Goal: Find specific page/section: Find specific page/section

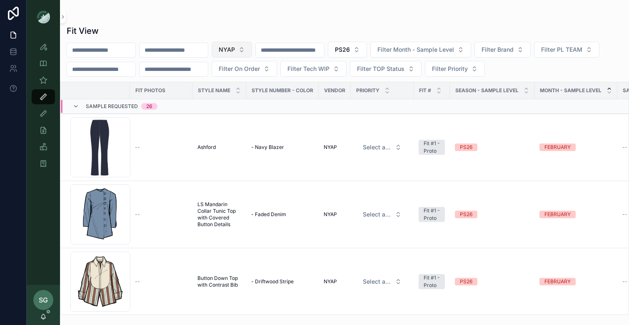
click at [252, 49] on button "NYAP" at bounding box center [232, 50] width 40 height 16
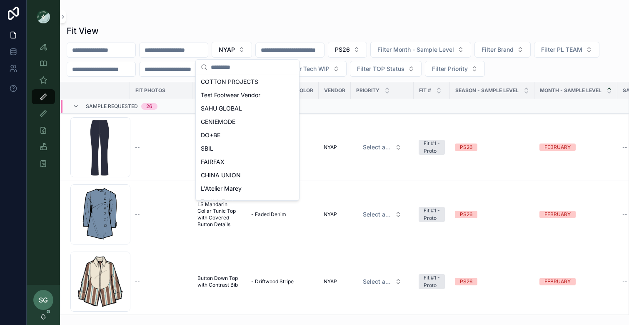
scroll to position [151, 0]
click at [216, 132] on span "DO+BE" at bounding box center [211, 132] width 20 height 8
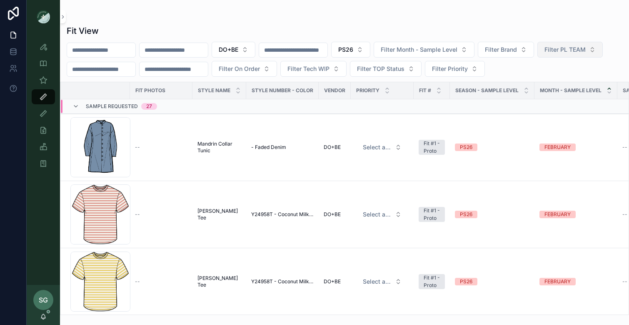
click at [537, 57] on button "Filter PL TEAM" at bounding box center [569, 50] width 65 height 16
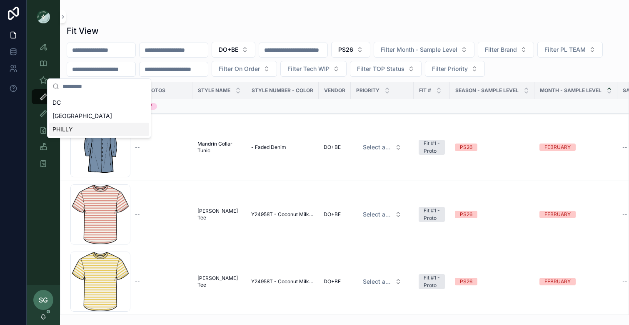
click at [88, 132] on div "PHILLY" at bounding box center [99, 128] width 100 height 13
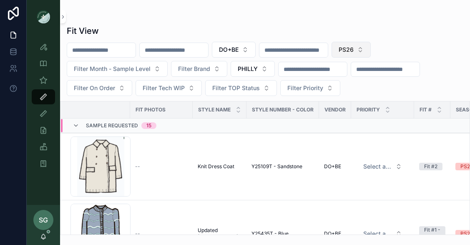
click at [370, 49] on button "PS26" at bounding box center [350, 50] width 39 height 16
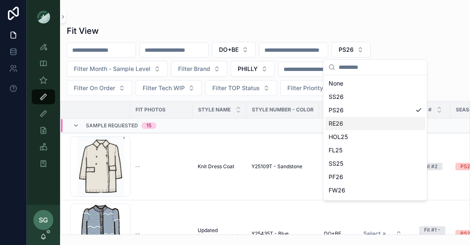
click at [347, 123] on div "RE26" at bounding box center [375, 123] width 100 height 13
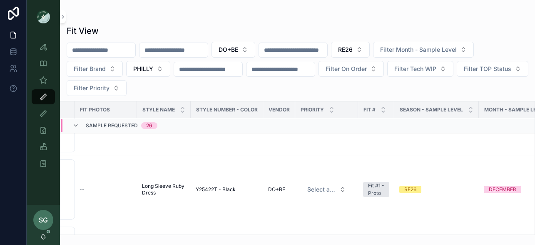
scroll to position [178, 0]
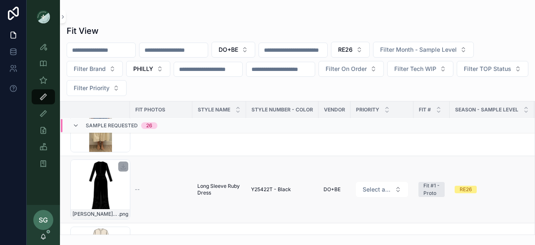
click at [103, 190] on div "[PERSON_NAME]-Dress_Black .png" at bounding box center [100, 189] width 60 height 60
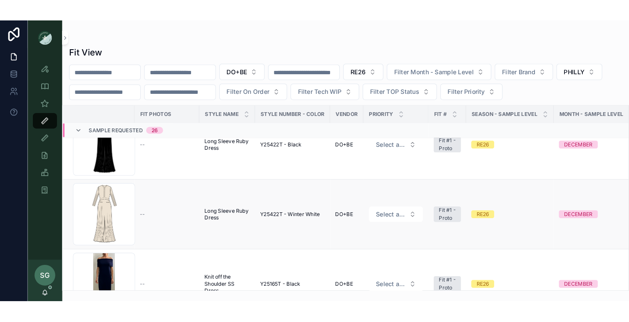
scroll to position [218, 0]
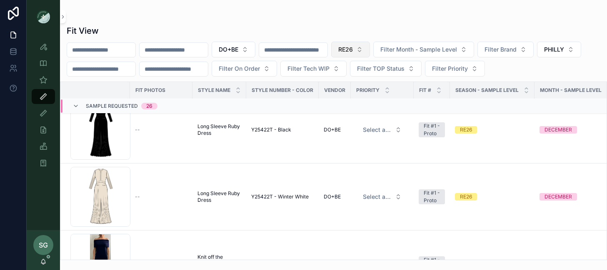
click at [370, 50] on button "RE26" at bounding box center [350, 50] width 39 height 16
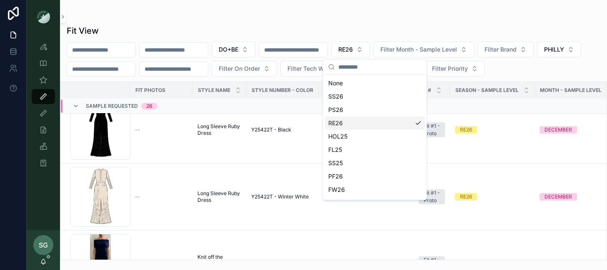
click at [344, 125] on div "RE26" at bounding box center [375, 123] width 100 height 13
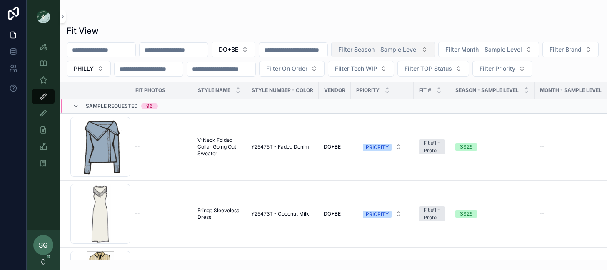
click at [418, 50] on span "Filter Season - Sample Level" at bounding box center [378, 49] width 80 height 8
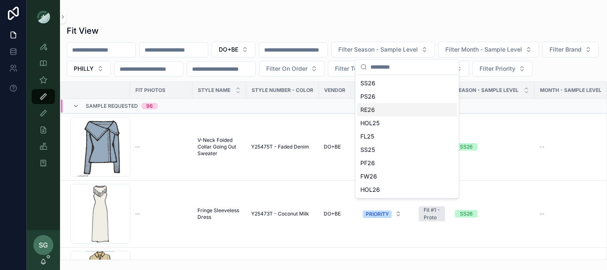
click at [372, 112] on div "RE26" at bounding box center [407, 109] width 100 height 13
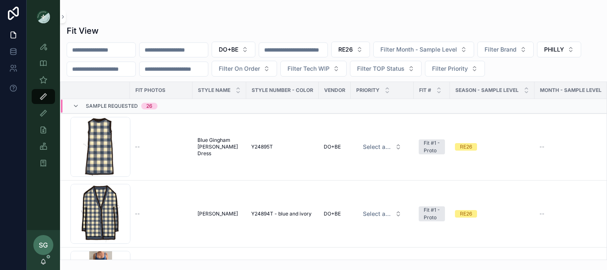
click at [605, 264] on div "Fit View DO+BE RE26 Filter Month - Sample Level Filter Brand PHILLY Filter On O…" at bounding box center [333, 135] width 547 height 270
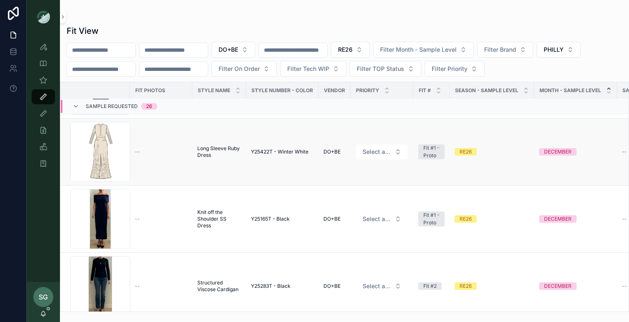
scroll to position [264, 0]
click at [105, 218] on div "Screenshot-2025-08-18-at-10.46.53-AM .png" at bounding box center [100, 218] width 60 height 60
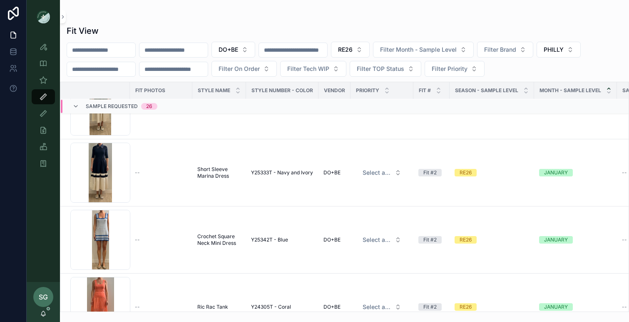
scroll to position [1007, 0]
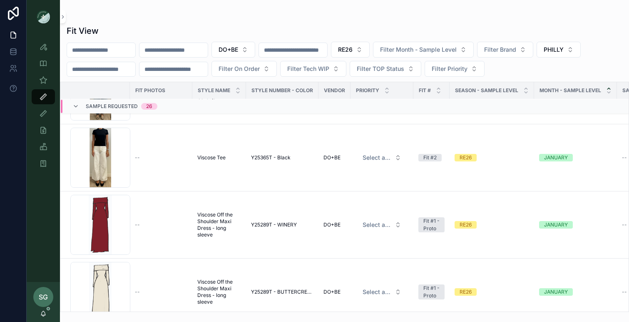
click at [177, 51] on input "scrollable content" at bounding box center [174, 50] width 68 height 12
type input "***"
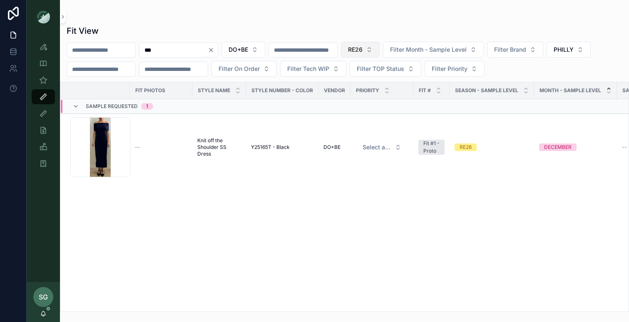
click at [380, 48] on button "RE26" at bounding box center [360, 50] width 39 height 16
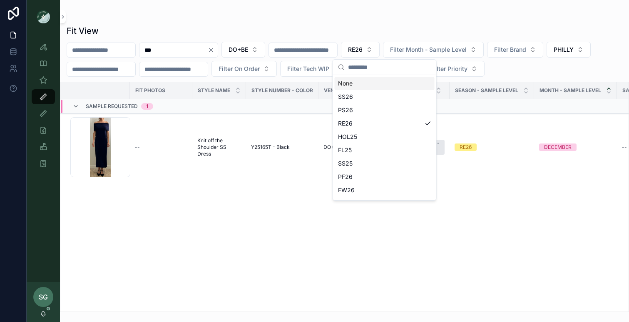
click at [352, 85] on div "None" at bounding box center [385, 83] width 100 height 13
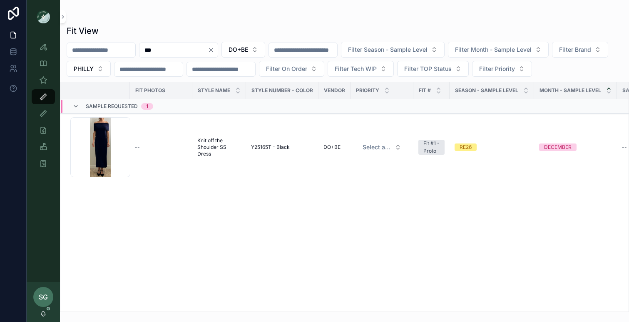
click at [215, 52] on icon "Clear" at bounding box center [211, 50] width 7 height 7
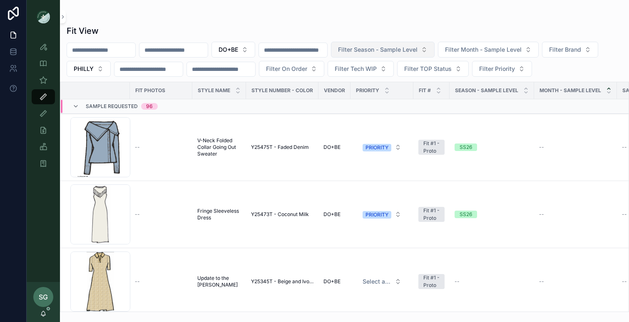
click at [418, 50] on span "Filter Season - Sample Level" at bounding box center [378, 49] width 80 height 8
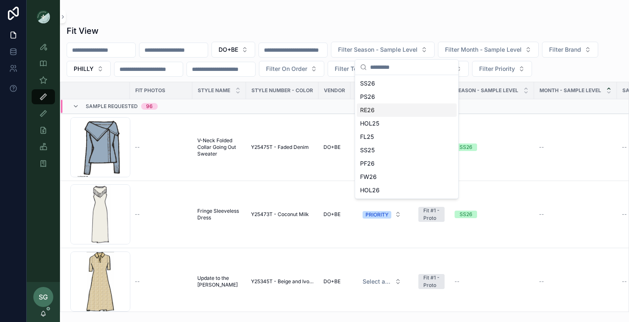
click at [380, 108] on div "RE26" at bounding box center [407, 109] width 100 height 13
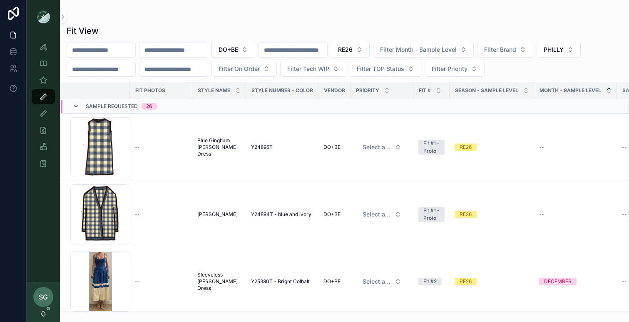
click at [77, 105] on icon "scrollable content" at bounding box center [75, 106] width 7 height 7
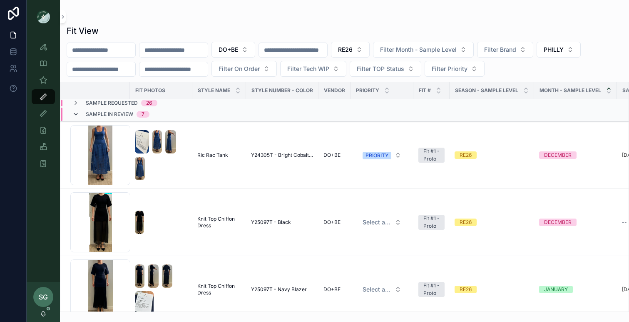
click at [76, 112] on icon "scrollable content" at bounding box center [75, 114] width 7 height 7
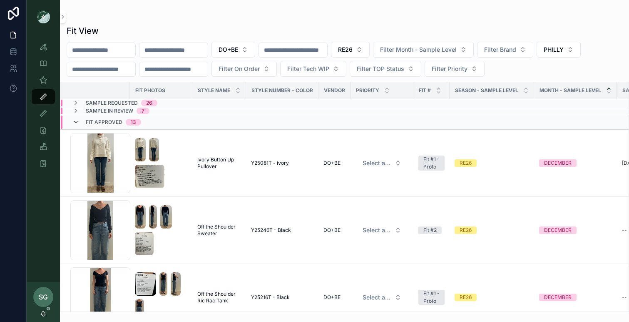
click at [77, 122] on icon "scrollable content" at bounding box center [75, 122] width 7 height 7
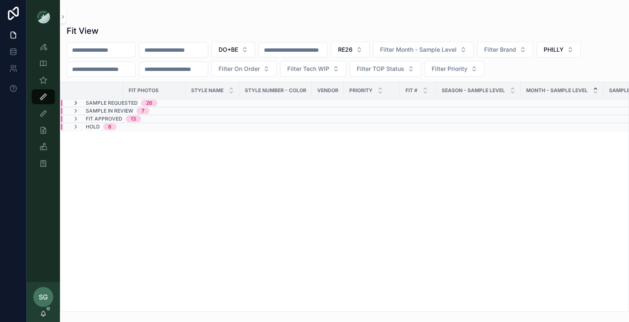
click at [76, 103] on icon "scrollable content" at bounding box center [75, 103] width 7 height 7
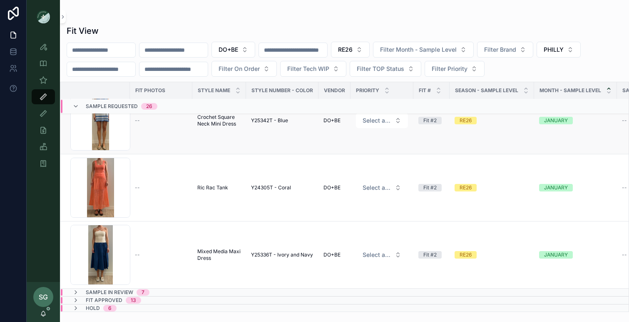
scroll to position [1582, 0]
click at [112, 129] on div "Screenshot-2025-08-25-at-9.22.33-AM .png" at bounding box center [100, 120] width 60 height 60
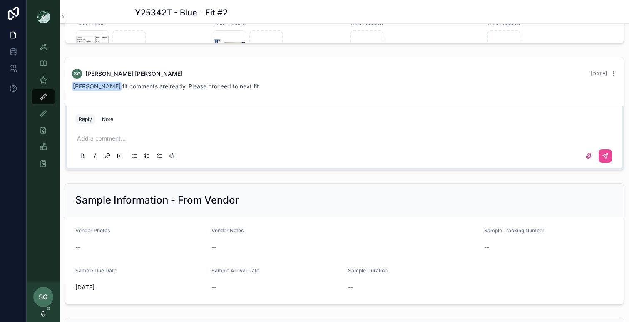
scroll to position [759, 0]
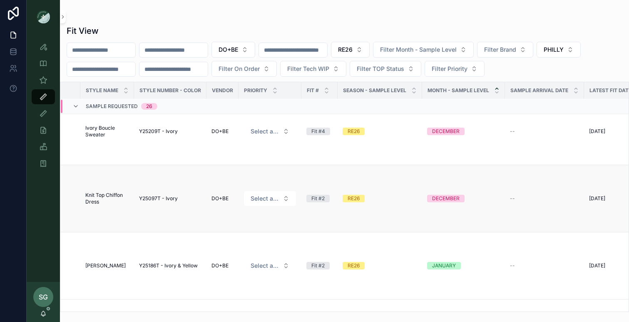
scroll to position [765, 0]
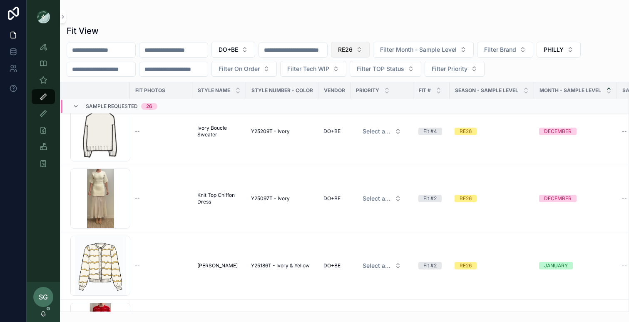
click at [370, 52] on button "RE26" at bounding box center [350, 50] width 39 height 16
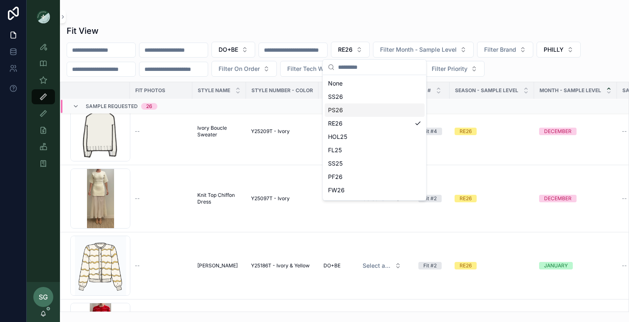
click at [349, 111] on div "PS26" at bounding box center [375, 109] width 100 height 13
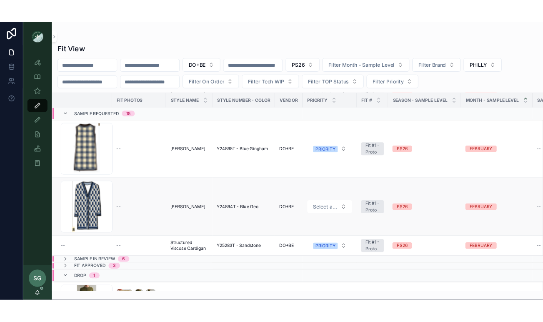
scroll to position [817, 0]
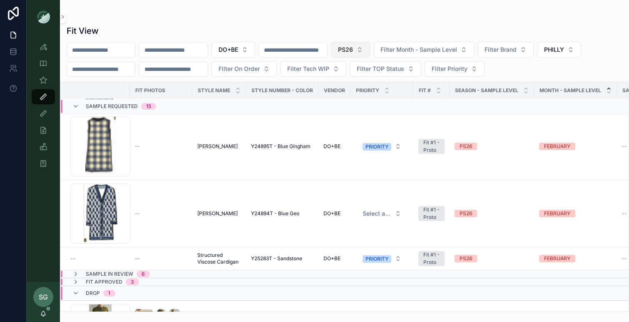
click at [370, 47] on button "PS26" at bounding box center [350, 50] width 39 height 16
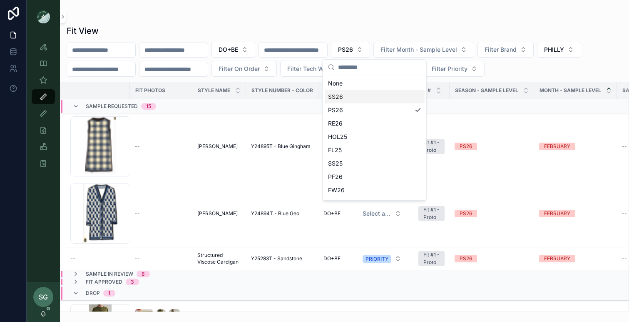
click at [345, 98] on div "SS26" at bounding box center [375, 96] width 100 height 13
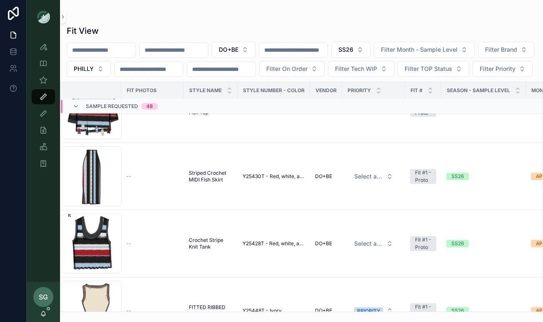
scroll to position [270, 9]
